Goal: Task Accomplishment & Management: Use online tool/utility

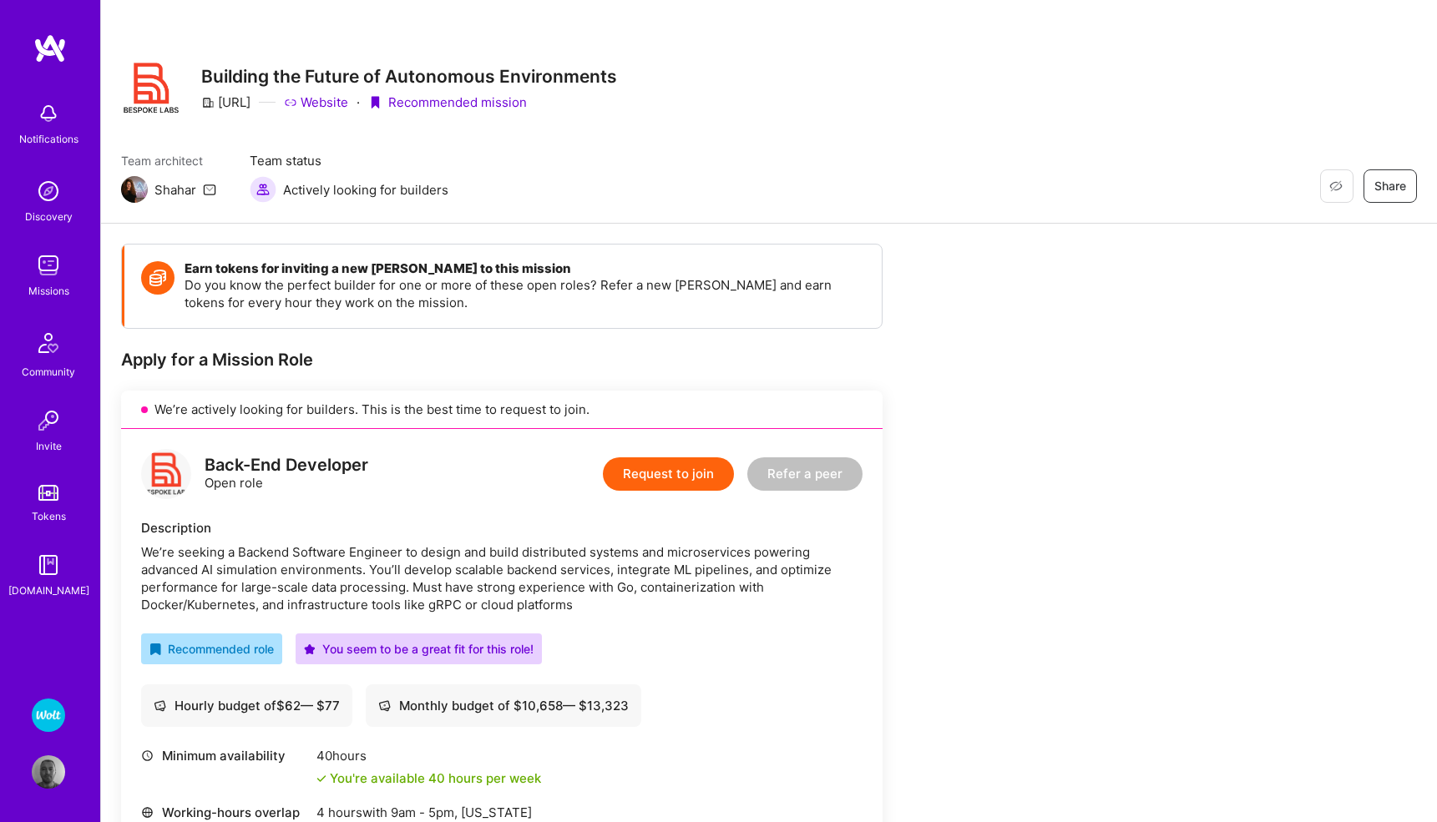
scroll to position [333, 0]
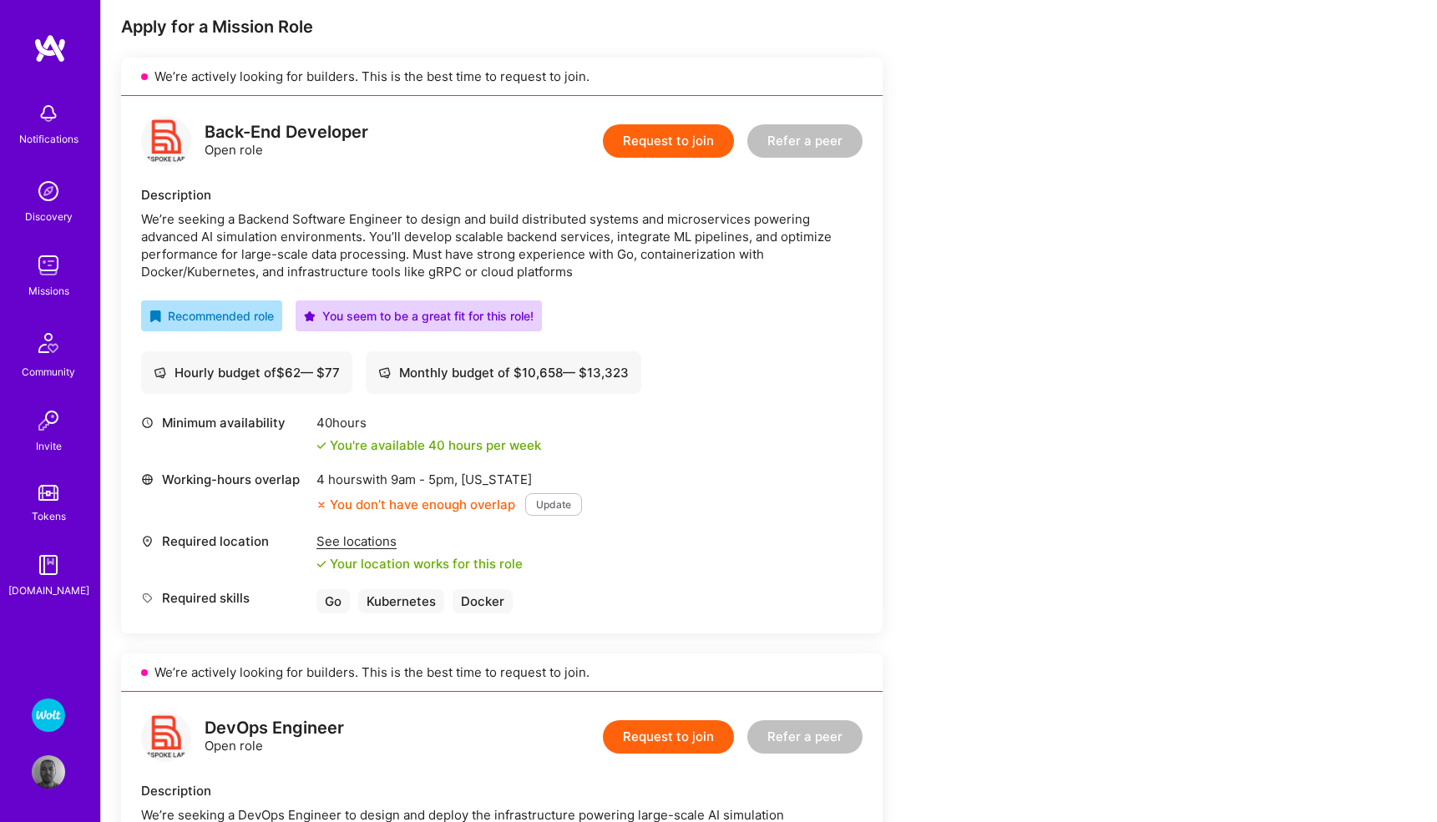
click at [47, 709] on img at bounding box center [48, 715] width 33 height 33
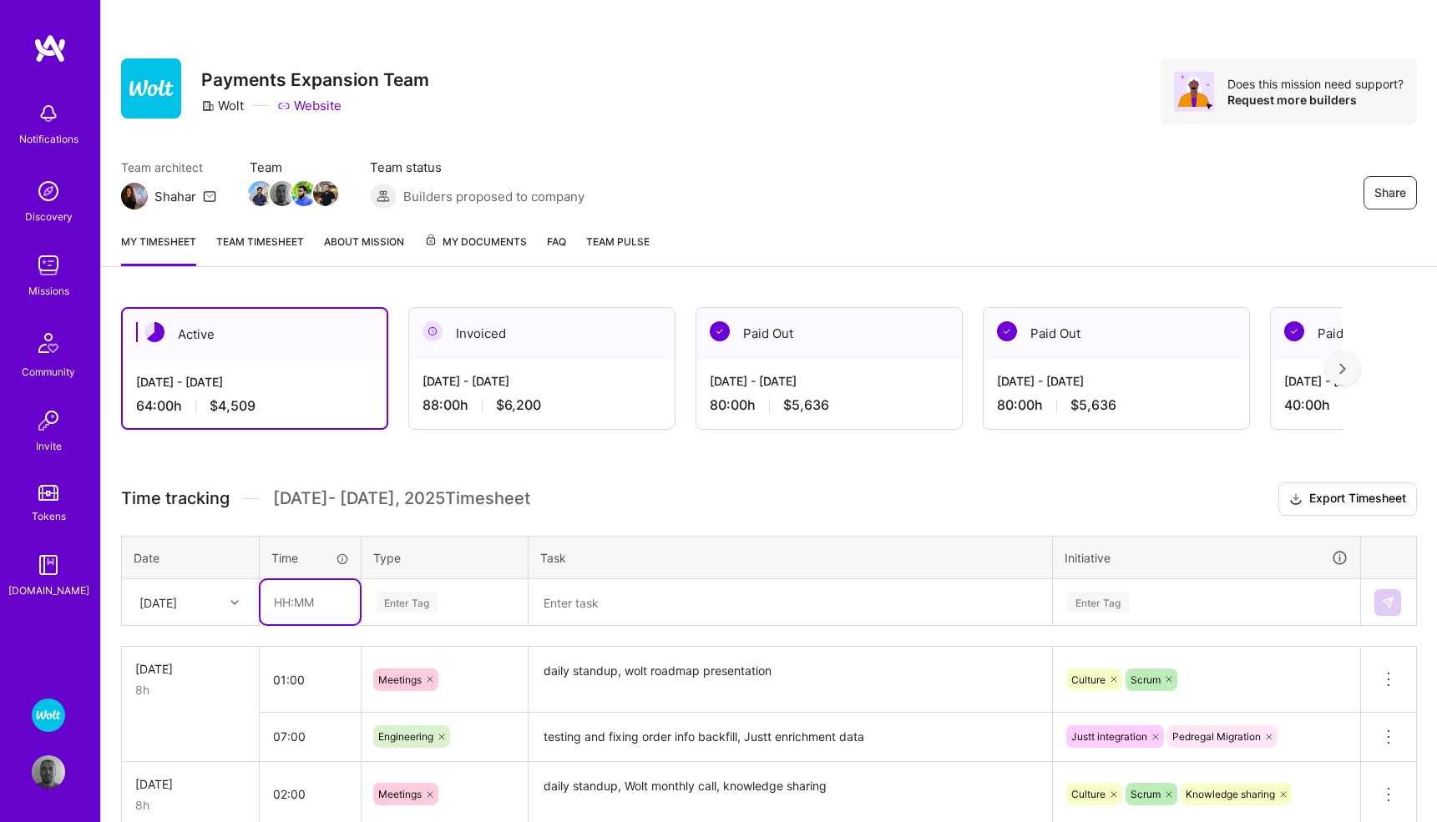
click at [289, 606] on input "text" at bounding box center [309, 602] width 99 height 44
type input "02:00"
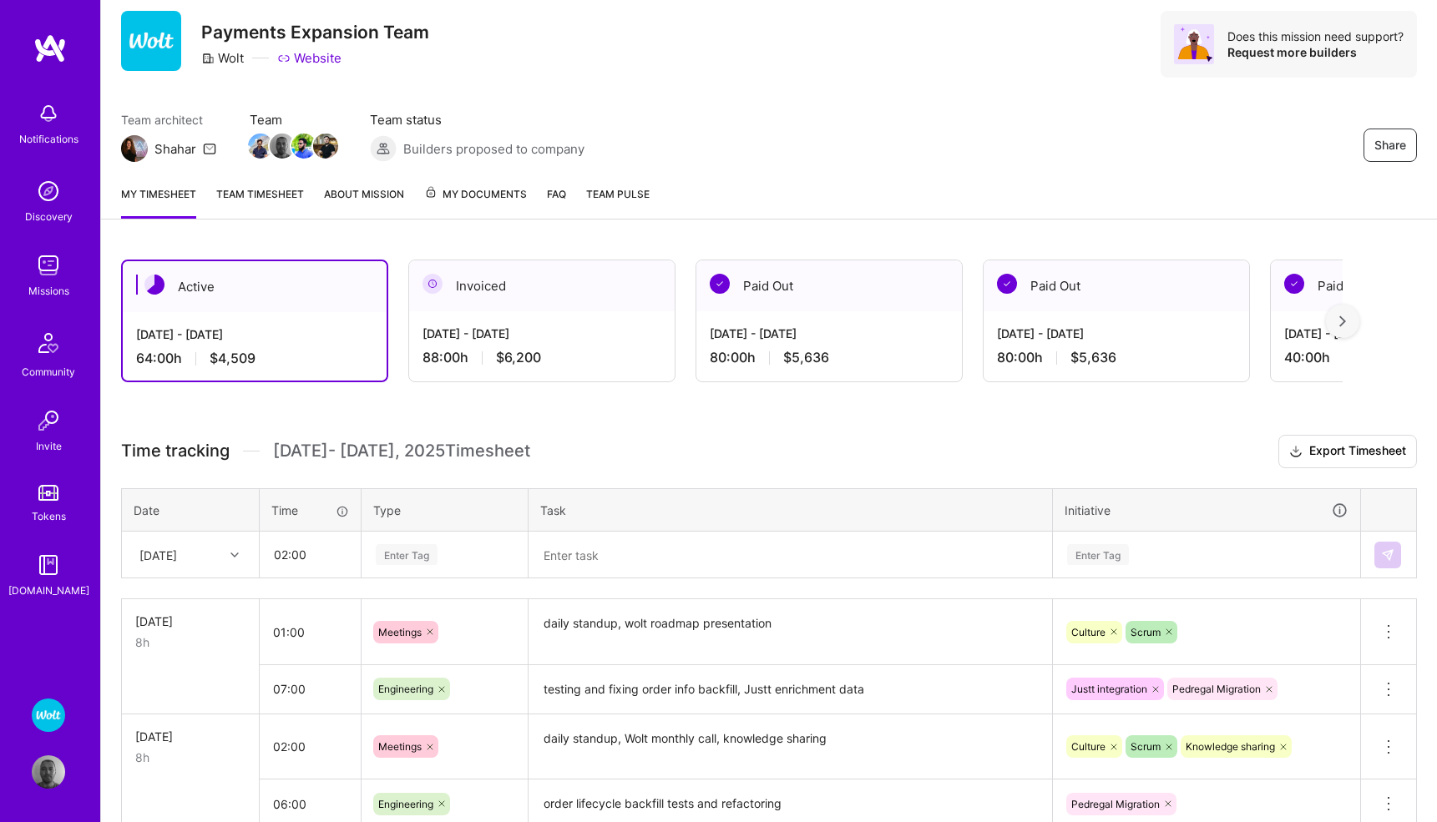
click at [395, 577] on div "Enter Tag" at bounding box center [444, 554] width 164 height 43
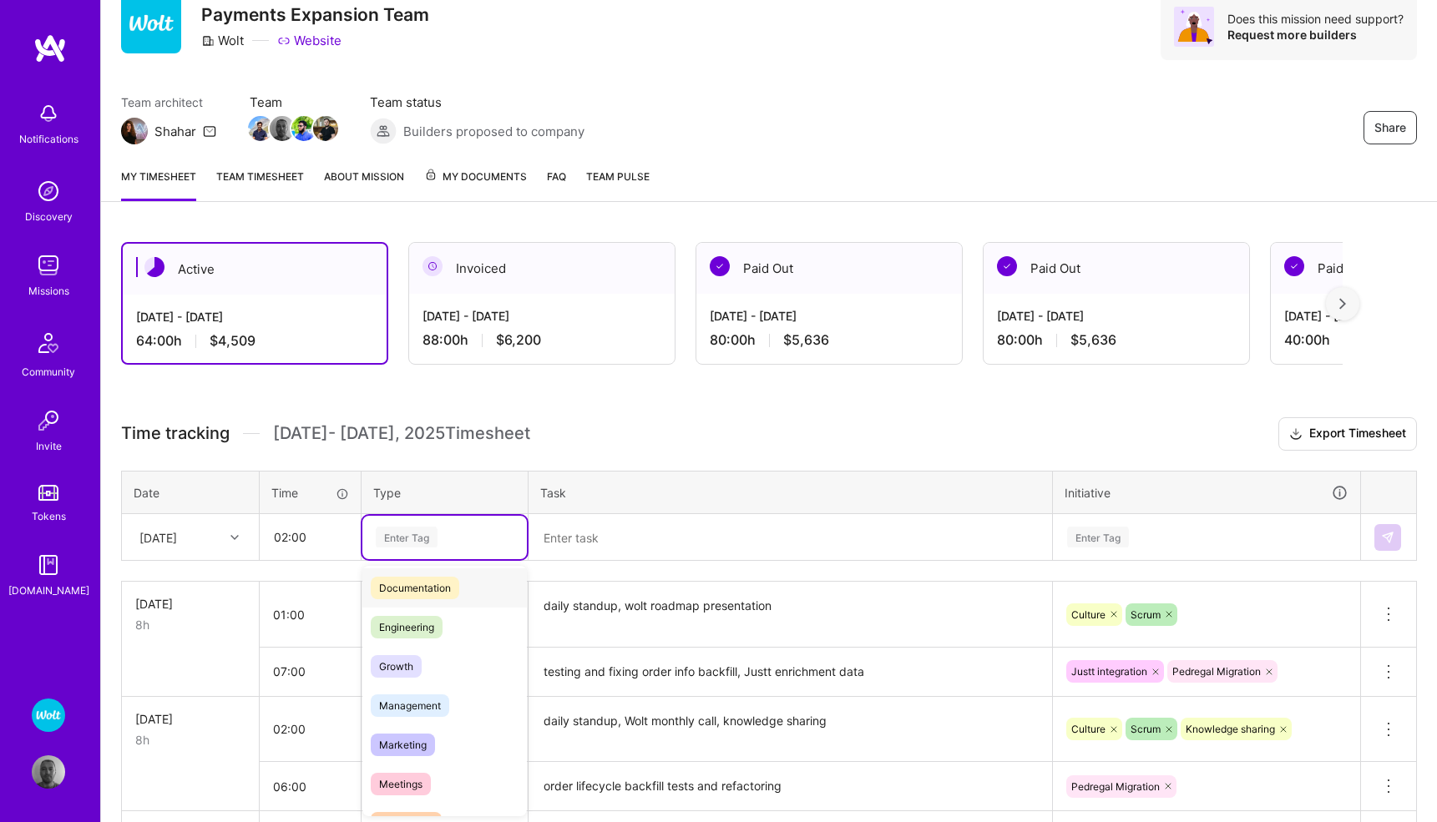
scroll to position [88, 0]
click at [414, 780] on span "Meetings" at bounding box center [401, 778] width 60 height 23
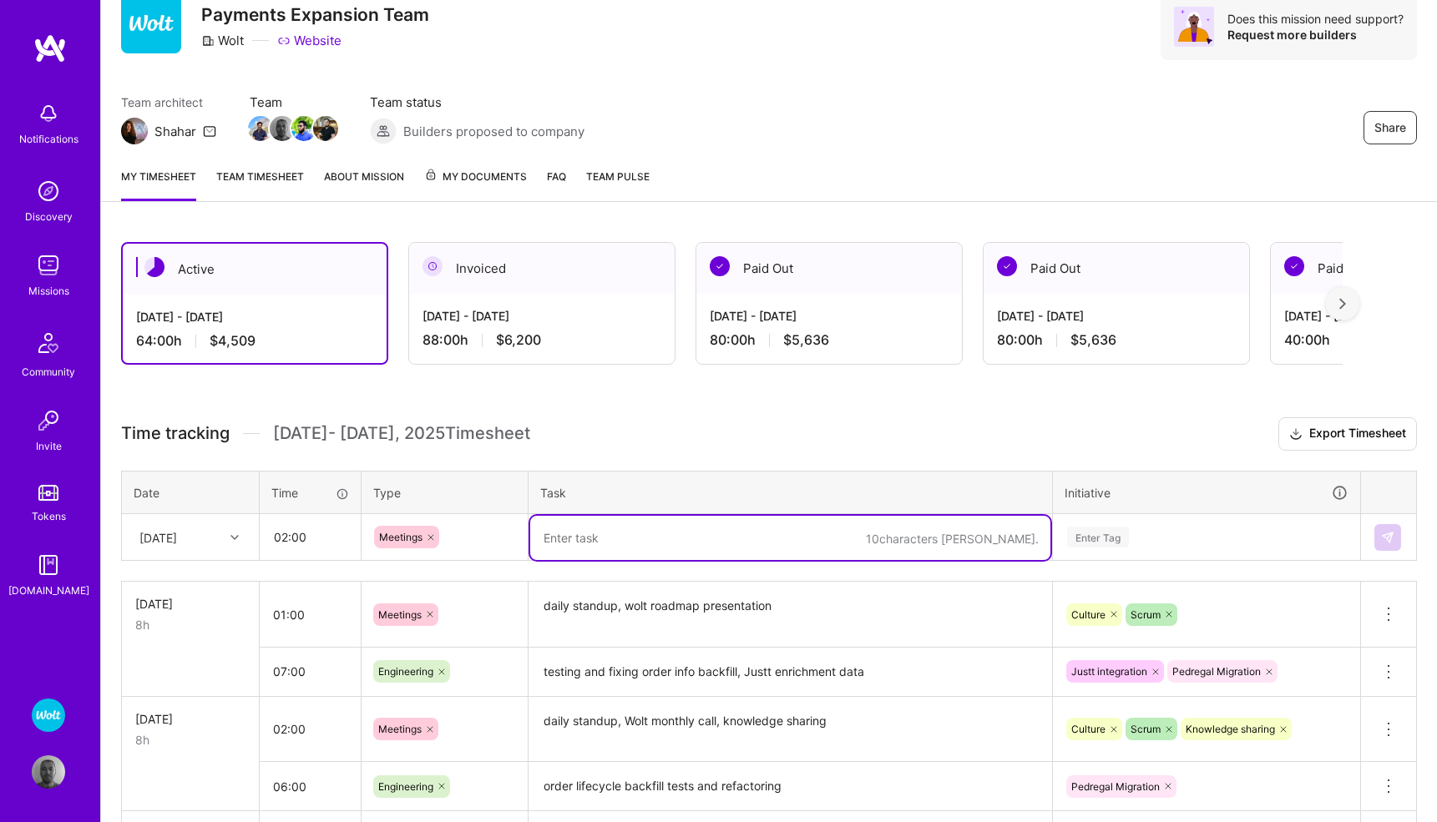
click at [619, 543] on textarea at bounding box center [790, 538] width 520 height 44
type textarea "daily standup, 1-on-1, sprint retrospective"
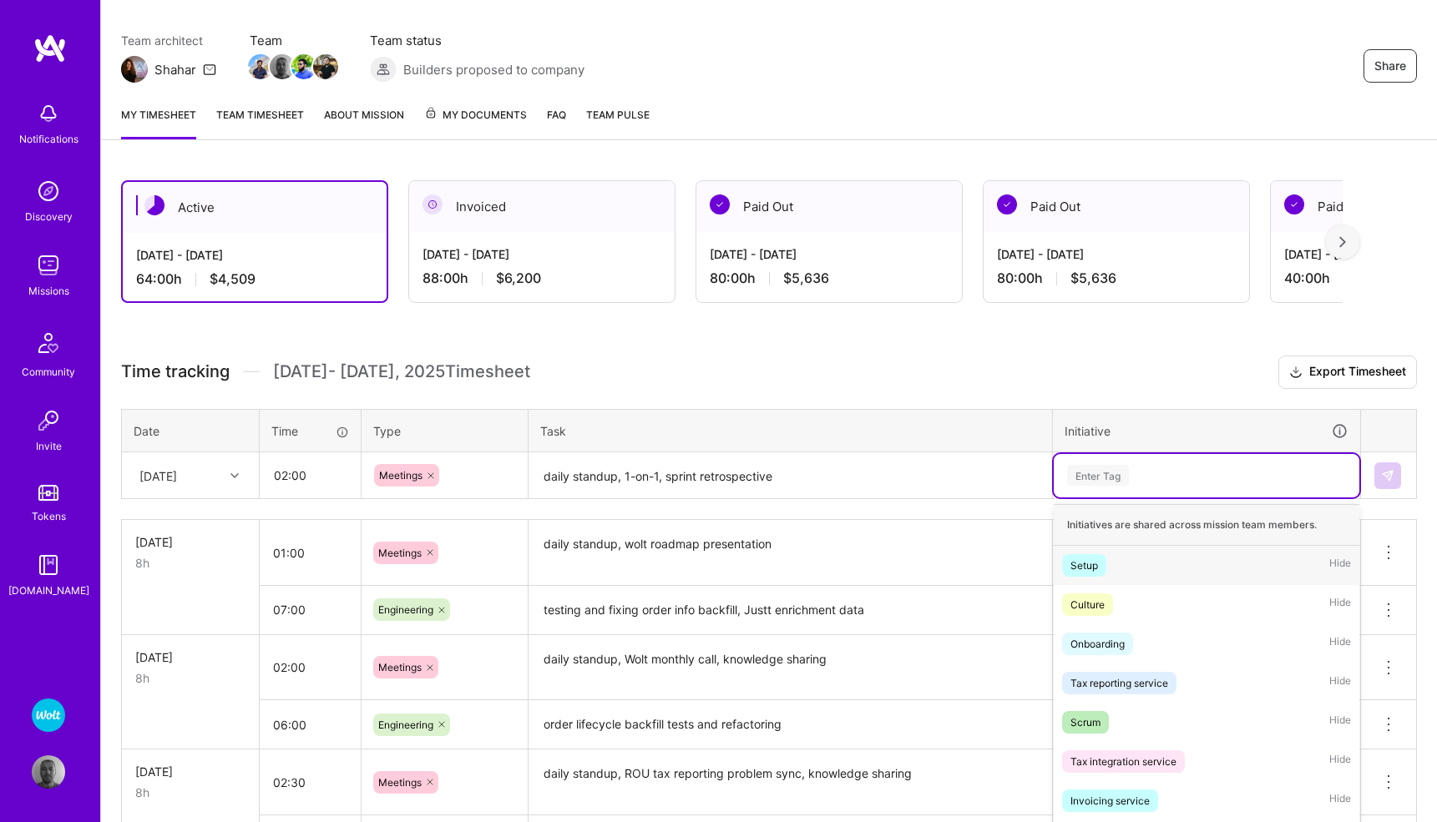
click at [1074, 498] on div "option Setup focused, 1 of 58. 58 results available. Use Up and Down to choose …" at bounding box center [1206, 475] width 306 height 43
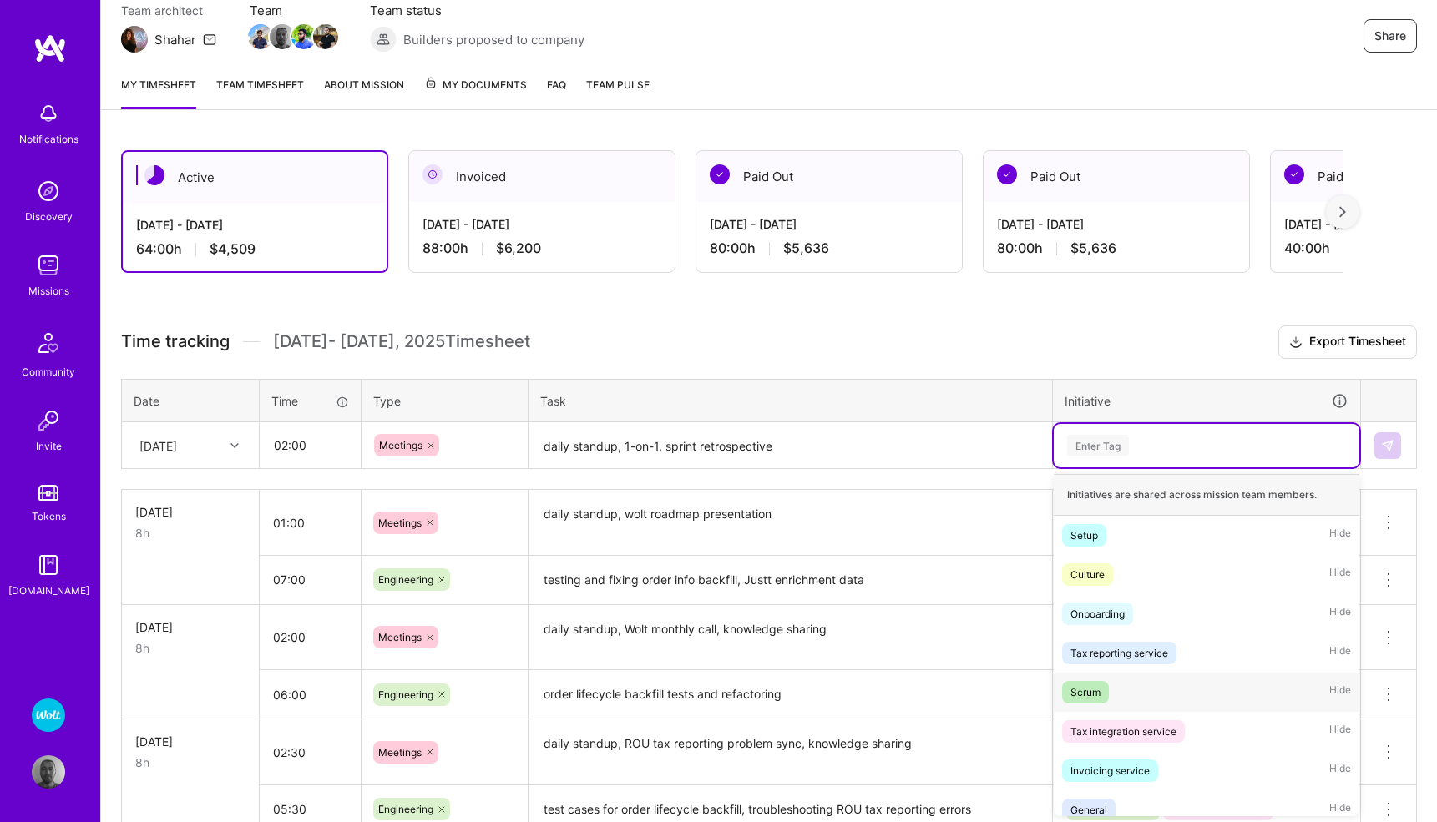
click at [1079, 679] on div "Scrum Hide" at bounding box center [1206, 692] width 306 height 39
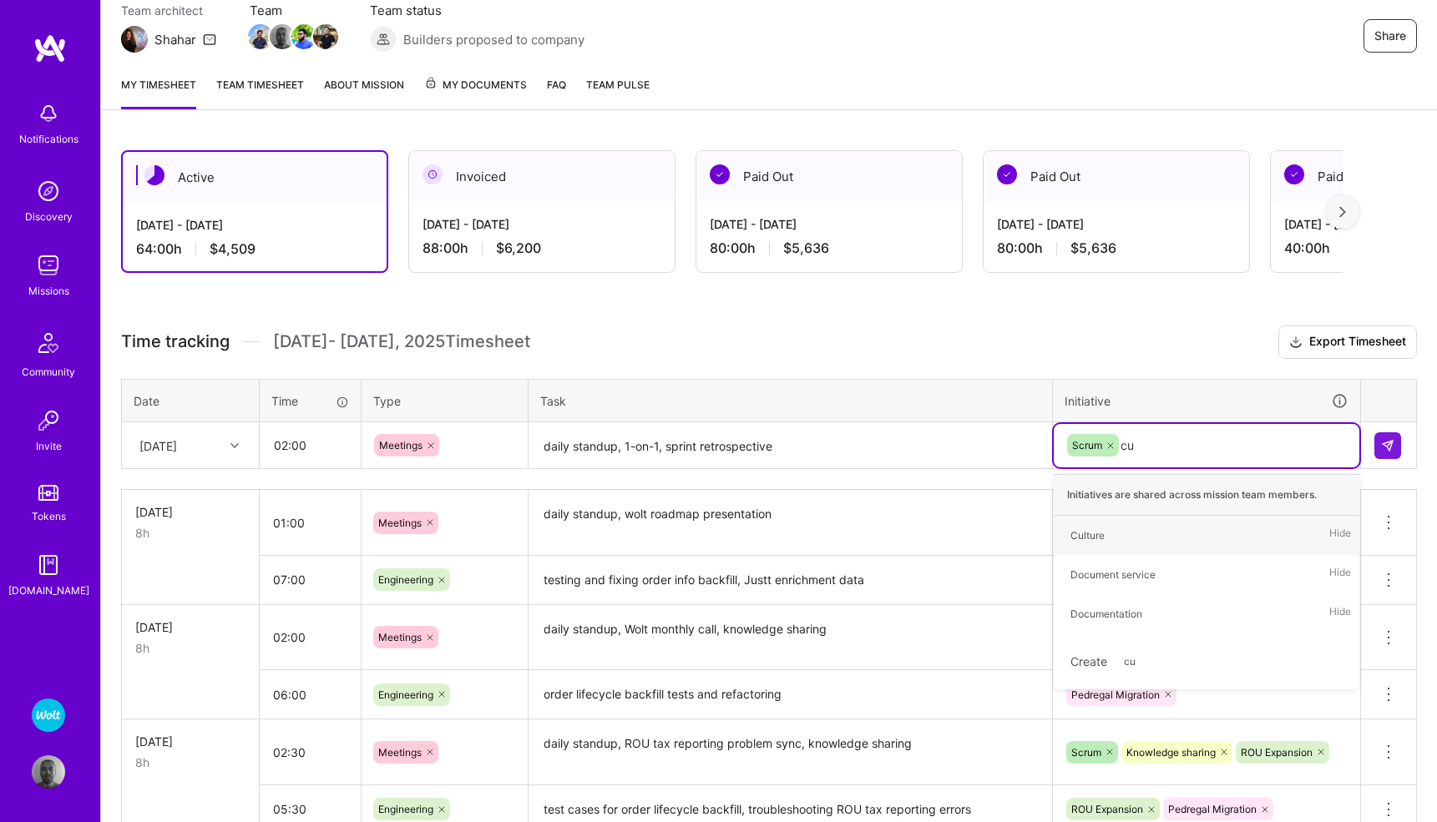
type input "cul"
click at [1141, 533] on div "Culture Hide" at bounding box center [1206, 535] width 306 height 39
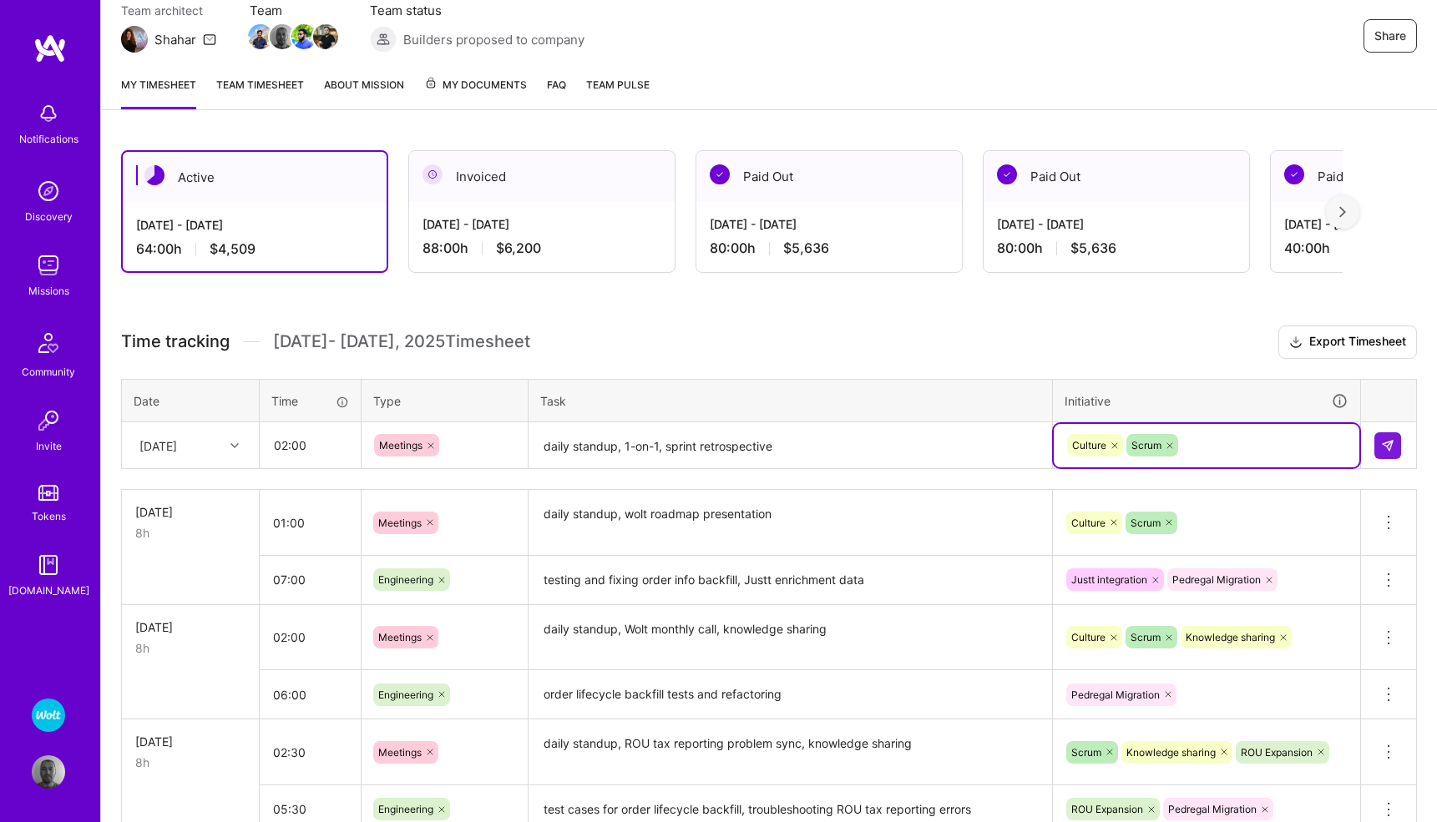
click at [1404, 451] on td at bounding box center [1389, 445] width 56 height 47
click at [1381, 439] on img at bounding box center [1387, 445] width 13 height 13
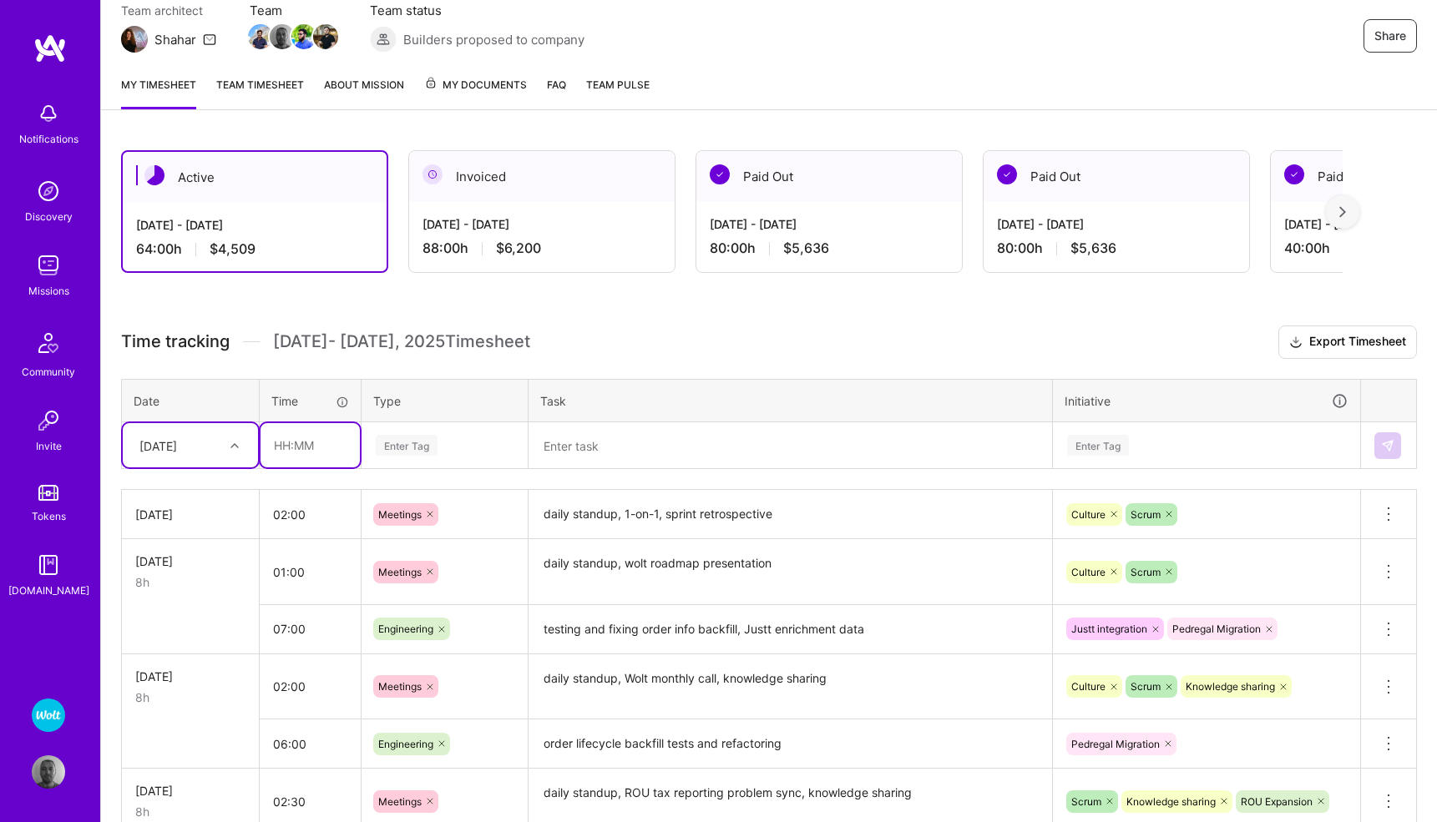
click at [310, 438] on input "text" at bounding box center [309, 445] width 99 height 44
type input "06:00"
click at [417, 442] on div "Enter Tag" at bounding box center [407, 445] width 62 height 26
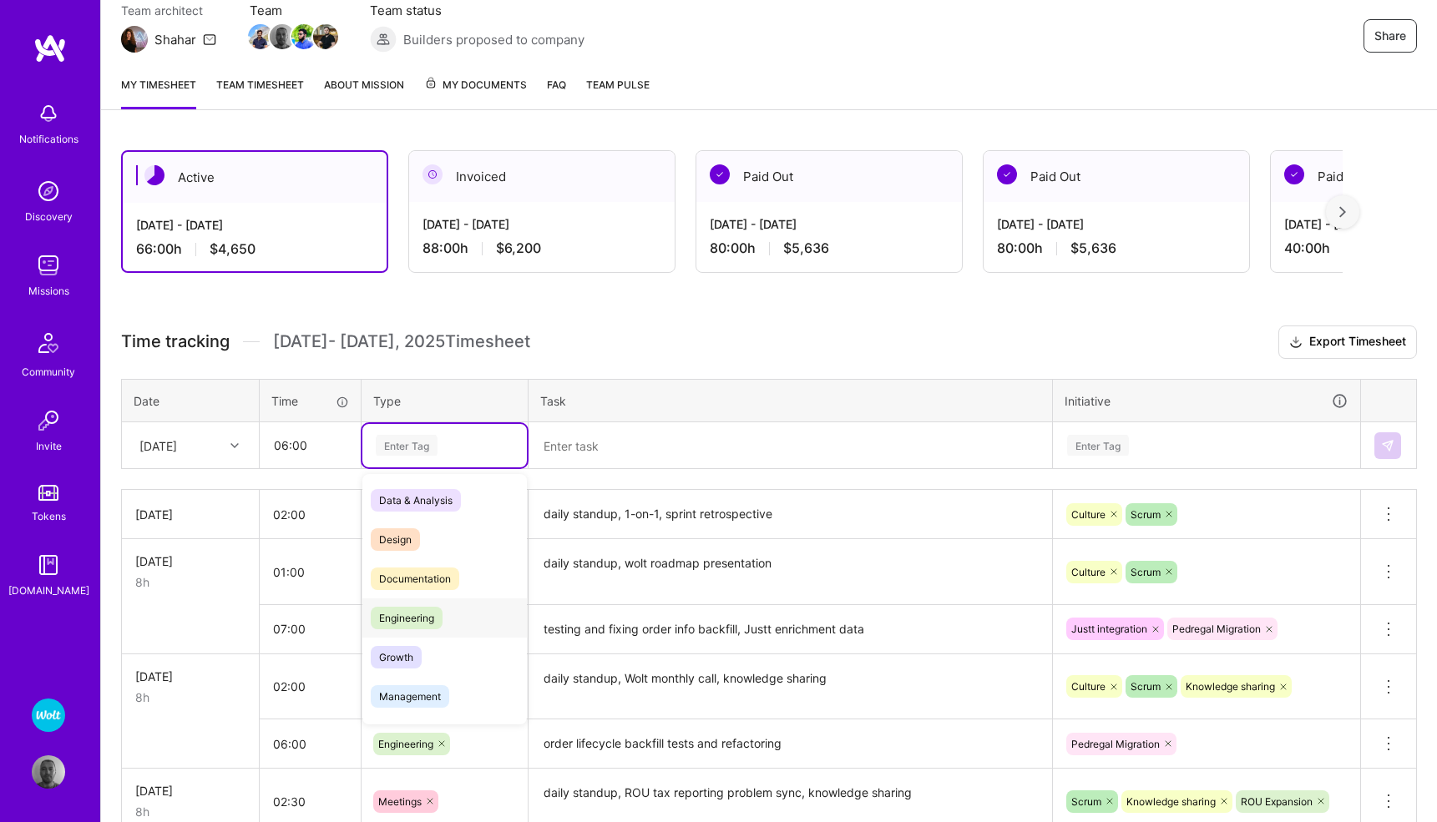
click at [427, 609] on span "Engineering" at bounding box center [407, 618] width 72 height 23
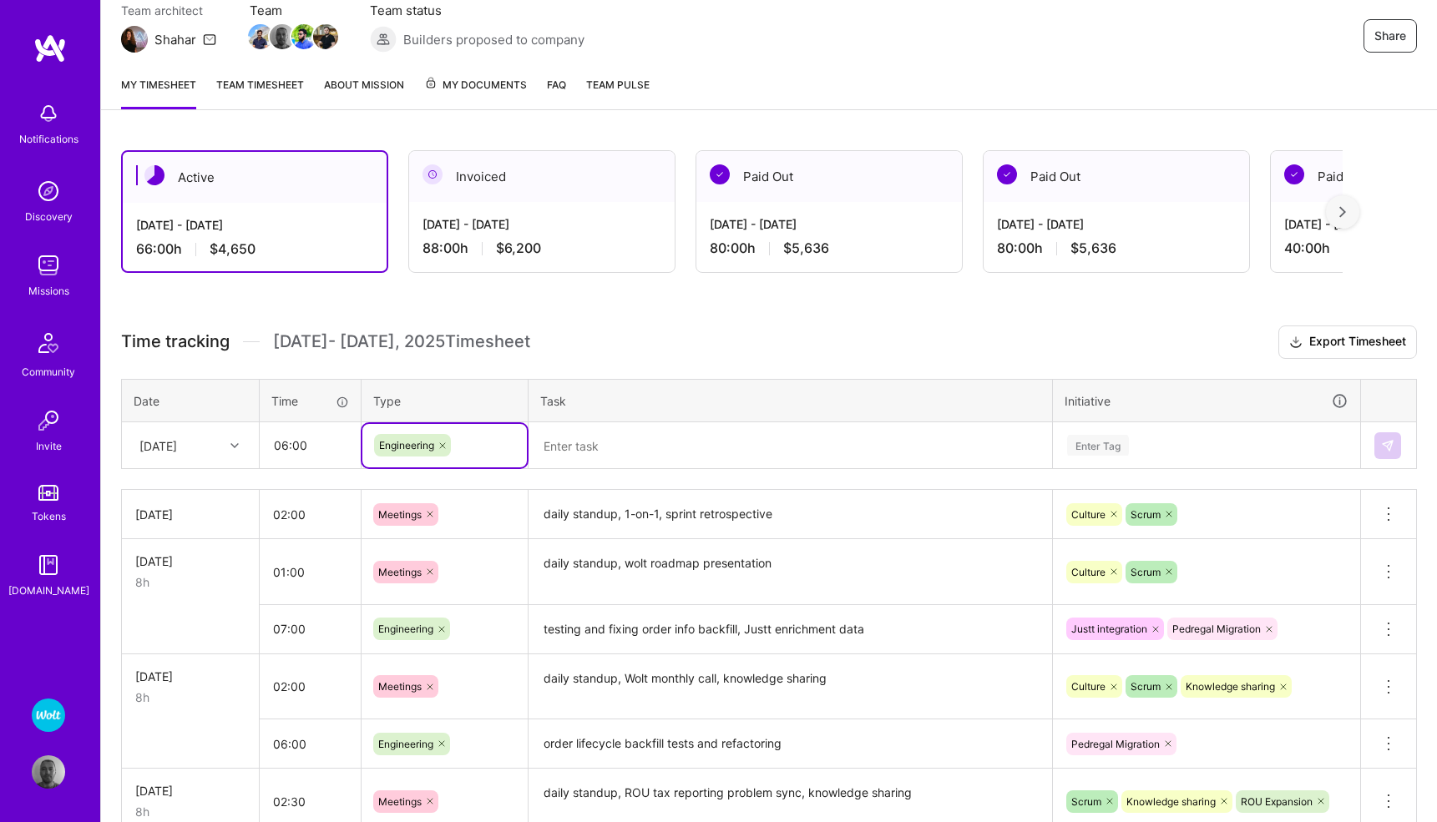
click at [624, 449] on textarea at bounding box center [790, 446] width 520 height 44
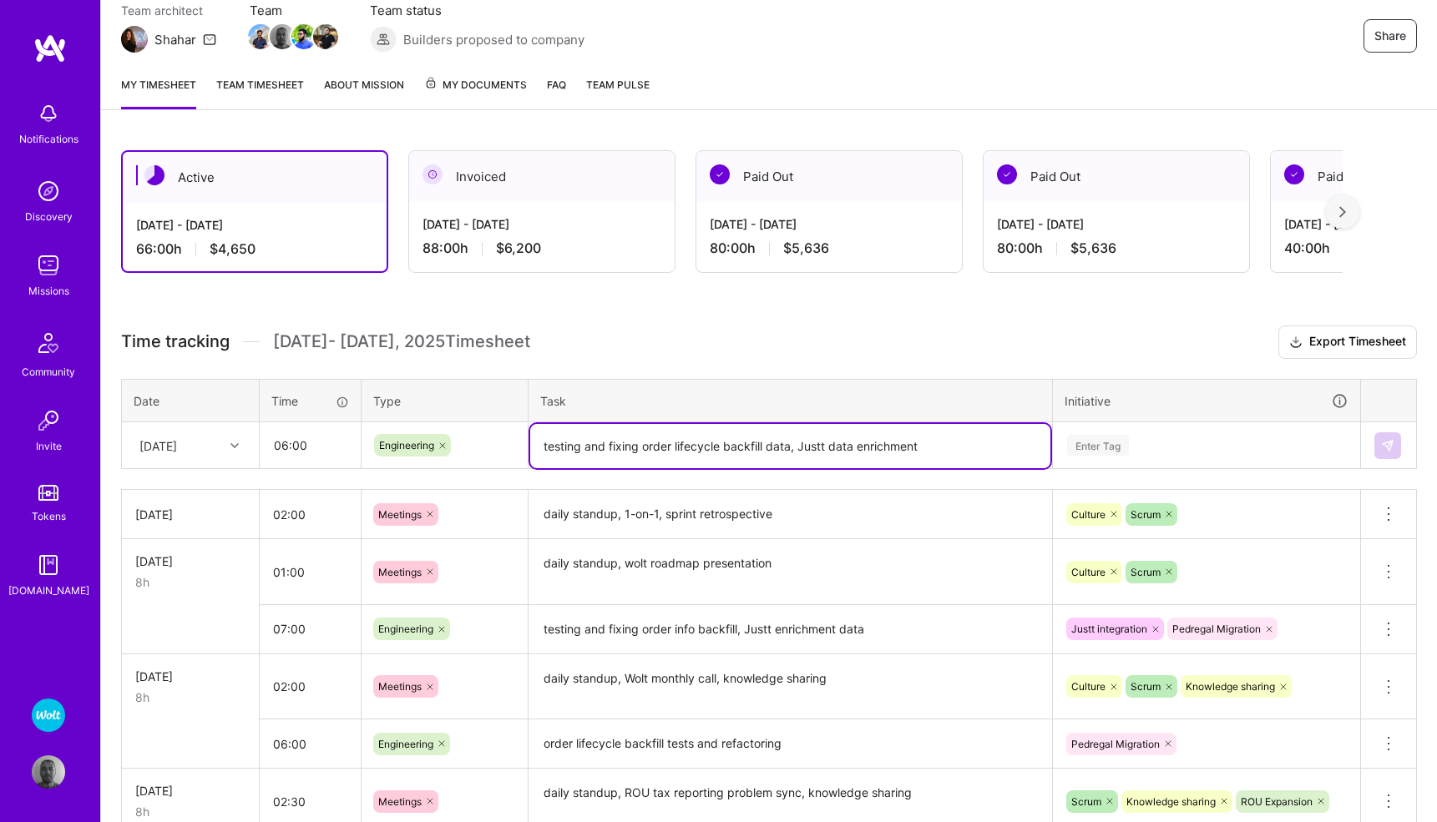
type textarea "testing and fixing order lifecycle backfill data, Justt data enrichment"
click at [1114, 447] on div "Enter Tag" at bounding box center [1098, 445] width 62 height 26
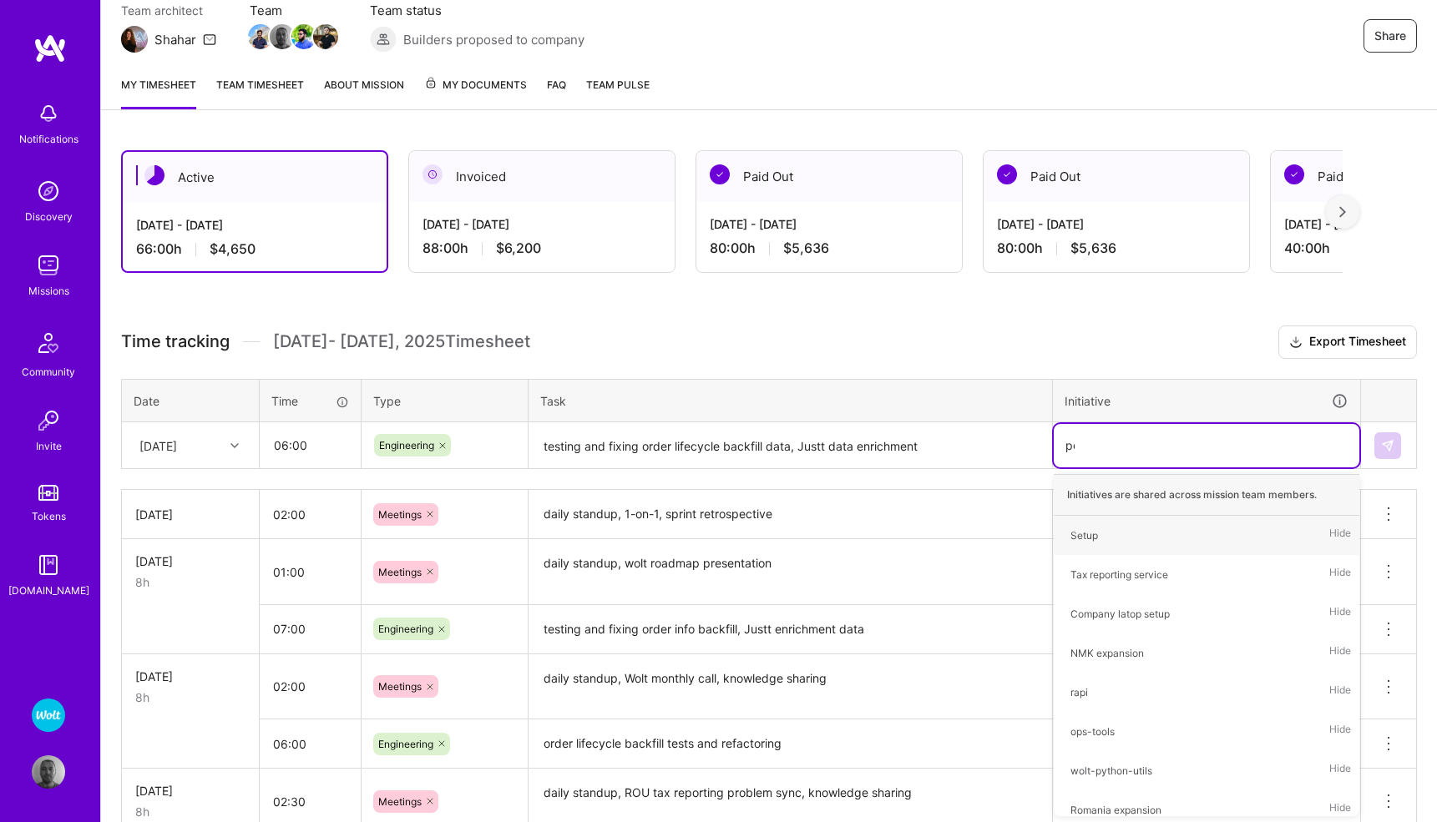
type input "ped"
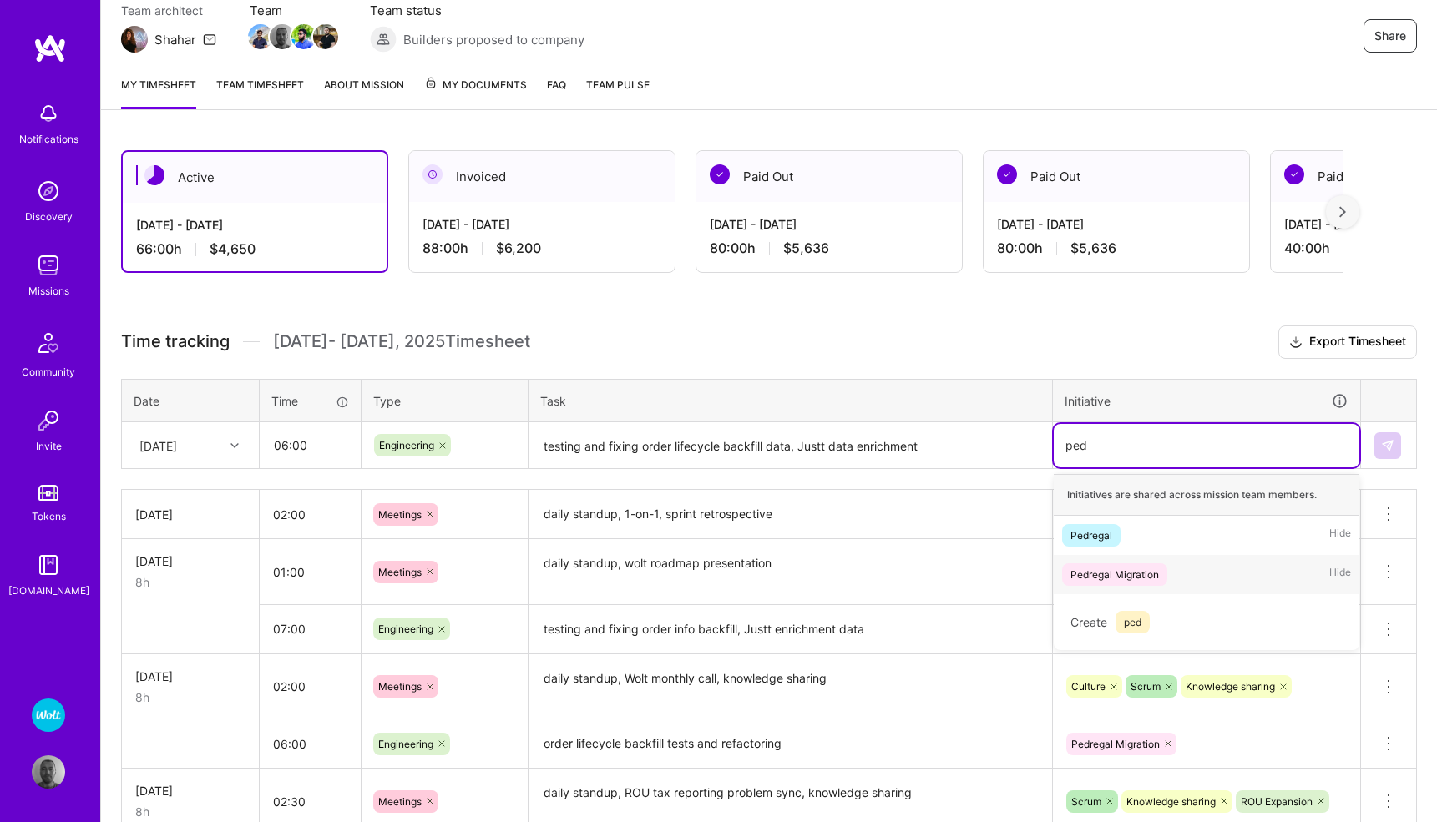
click at [1149, 568] on div "Pedregal Migration" at bounding box center [1114, 575] width 88 height 18
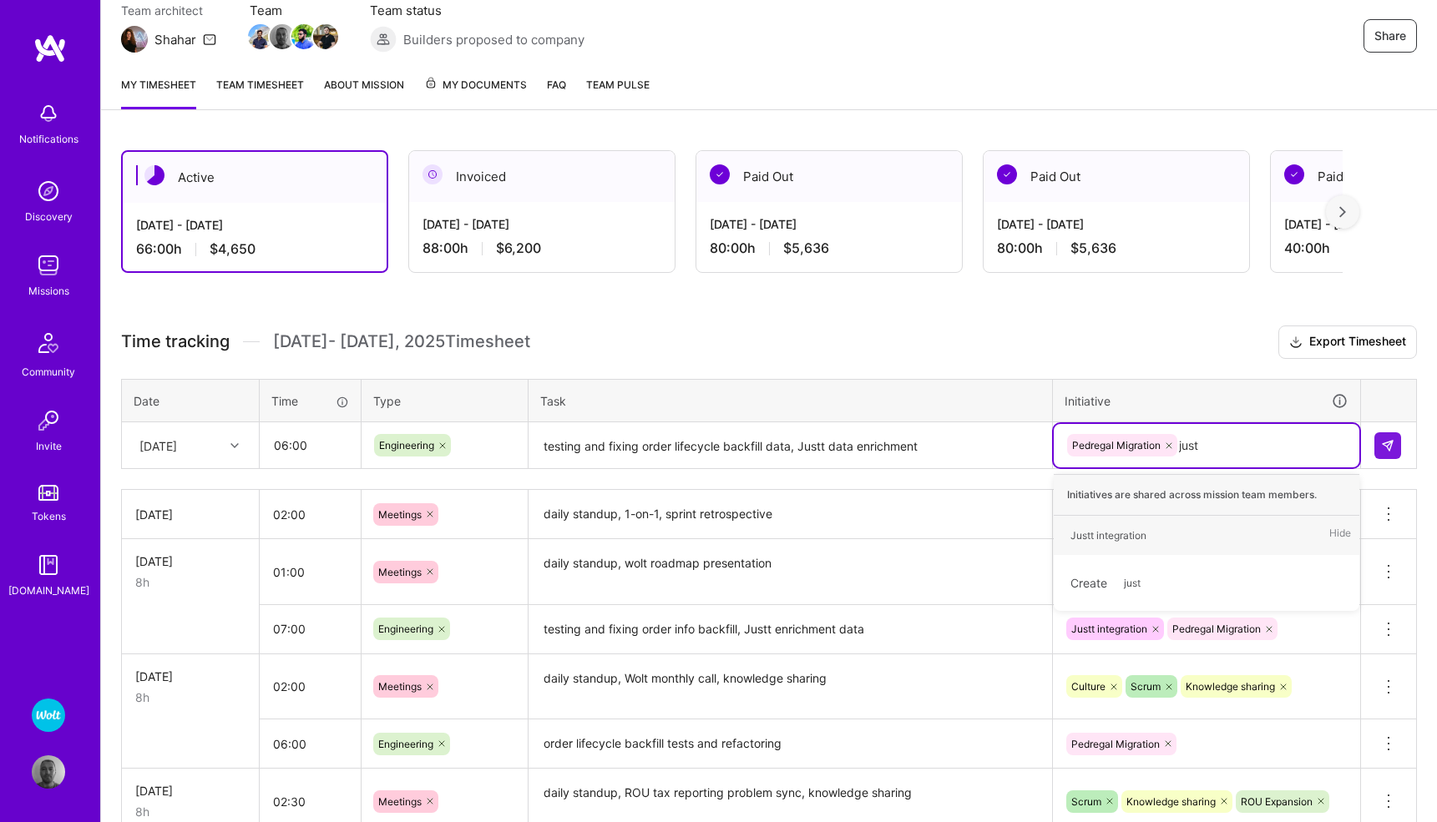
type input "justt"
click at [1161, 531] on div "Justt integration Hide" at bounding box center [1206, 535] width 306 height 39
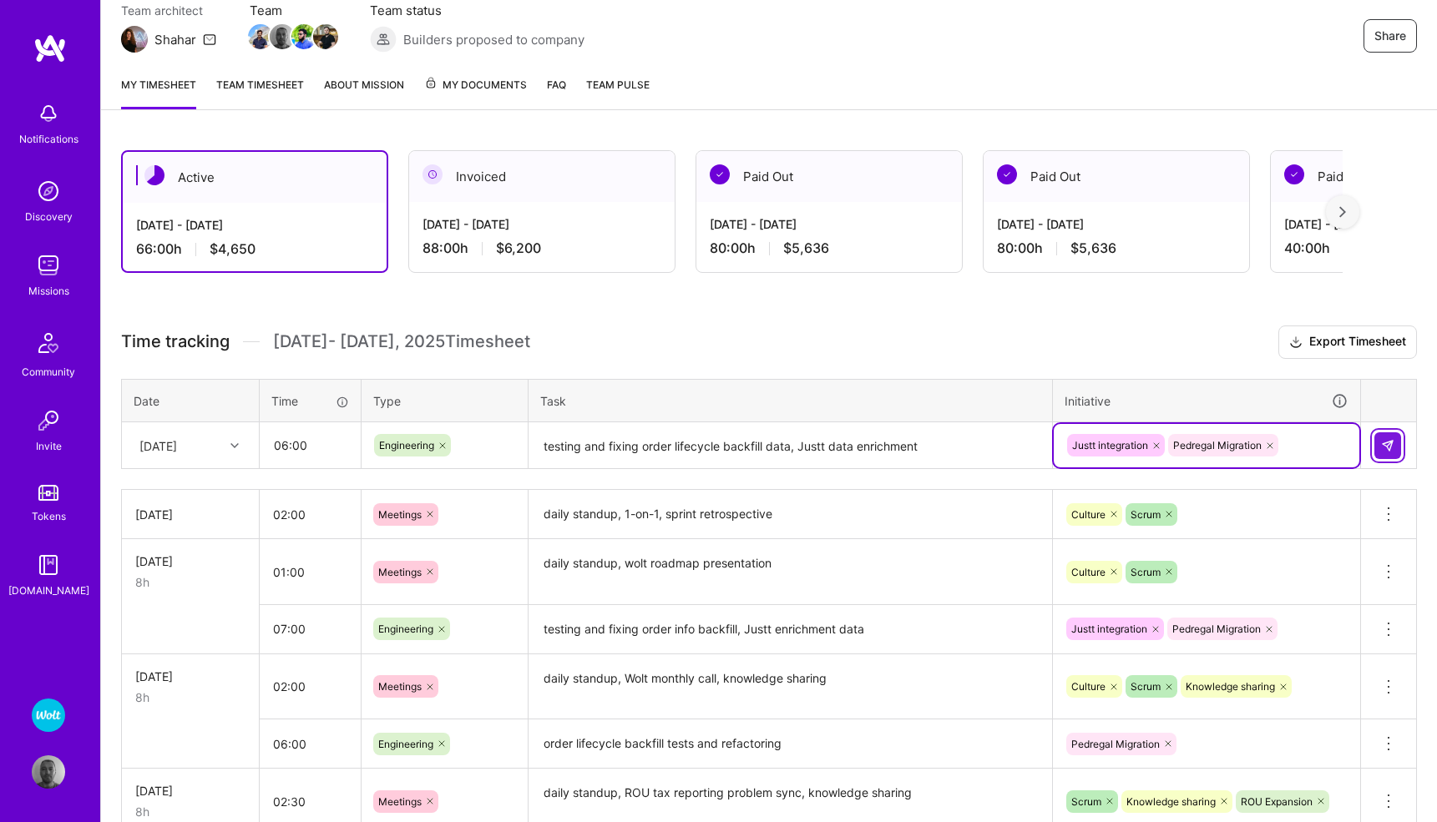
click at [1381, 445] on img at bounding box center [1387, 445] width 13 height 13
